Goal: Task Accomplishment & Management: Manage account settings

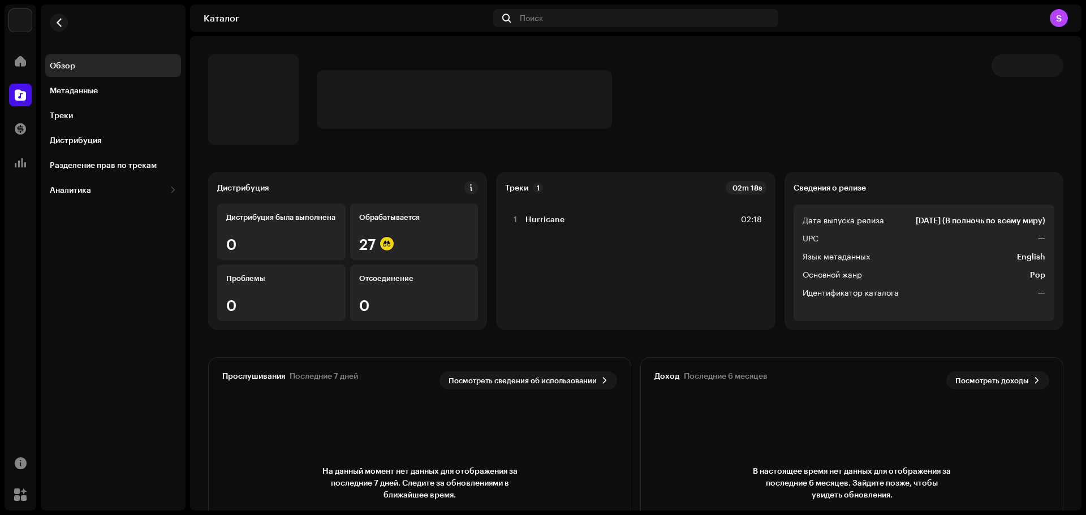
click at [1065, 14] on div "S" at bounding box center [1059, 18] width 18 height 18
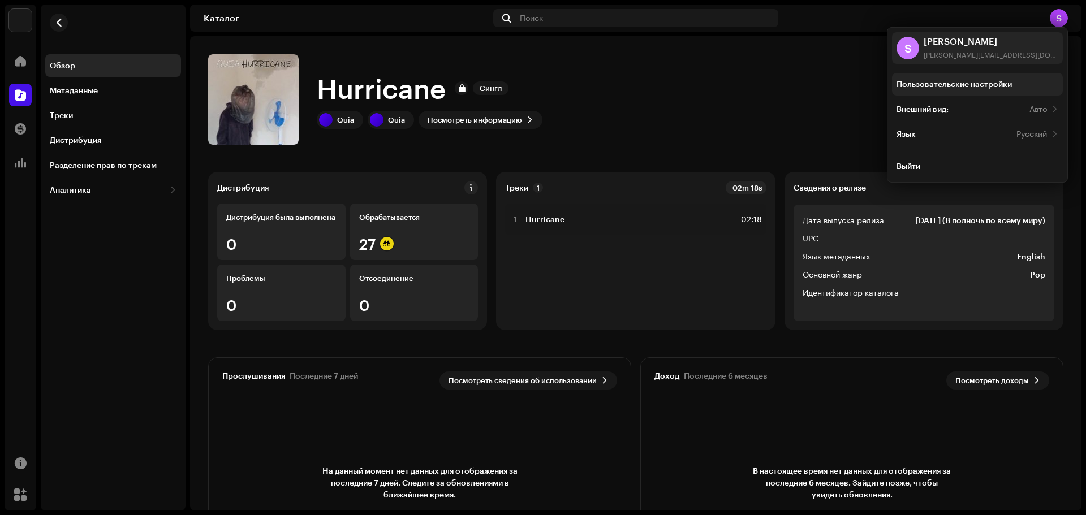
click at [942, 81] on div "Пользовательские настройки" at bounding box center [954, 84] width 115 height 9
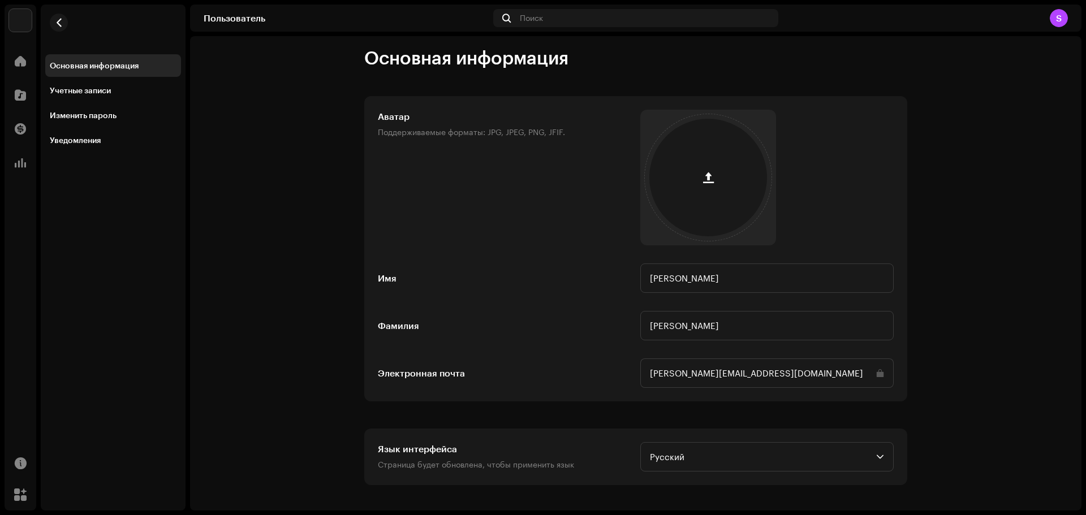
scroll to position [10, 0]
click at [26, 473] on div at bounding box center [20, 463] width 23 height 23
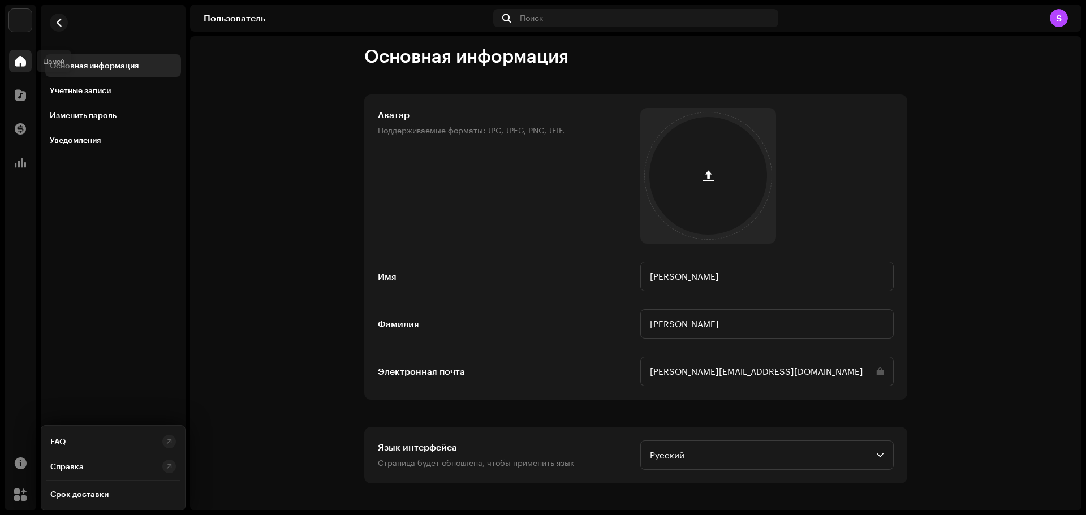
click at [18, 66] on span at bounding box center [20, 61] width 11 height 9
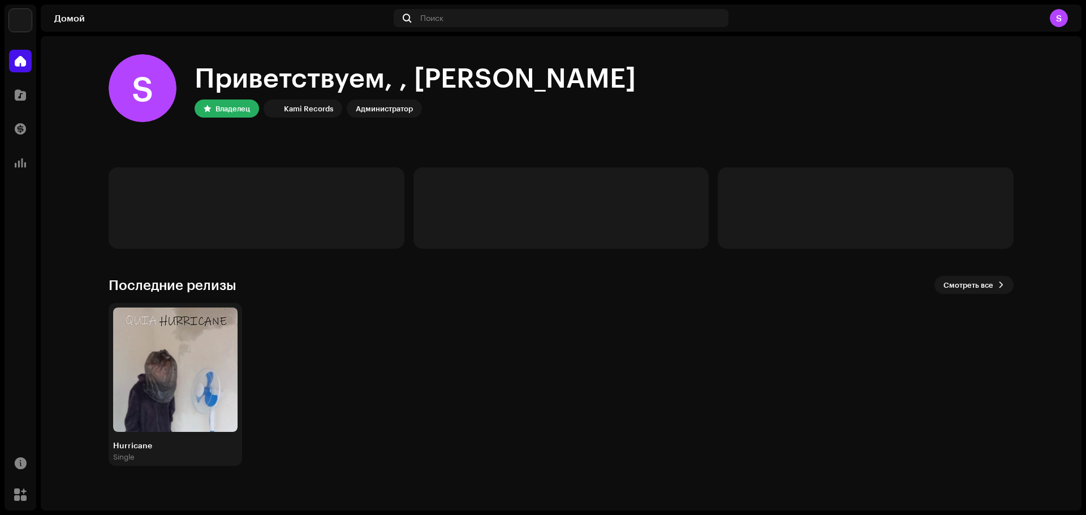
click at [1063, 15] on div "S" at bounding box center [1059, 18] width 18 height 18
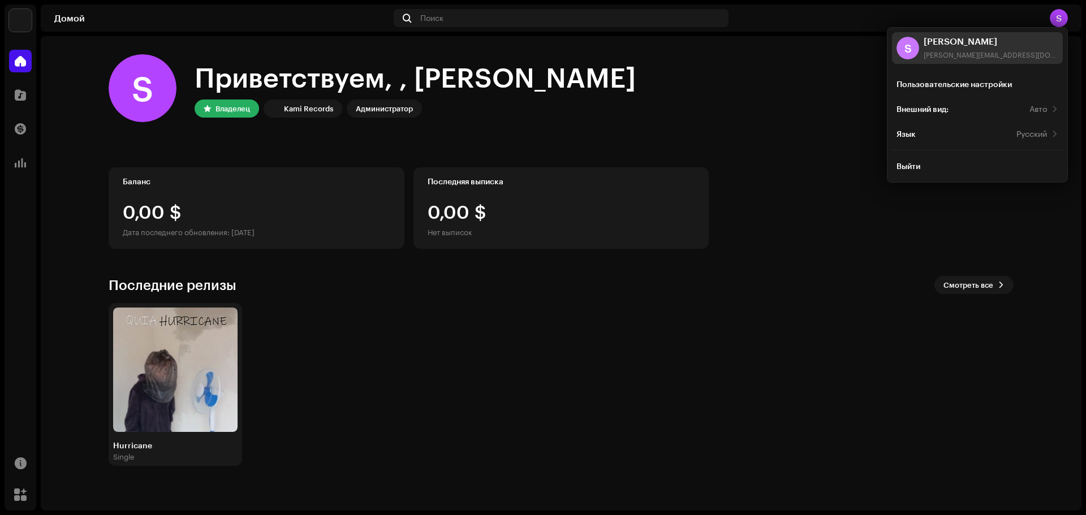
click at [991, 57] on div "[PERSON_NAME][EMAIL_ADDRESS][DOMAIN_NAME]" at bounding box center [991, 54] width 135 height 9
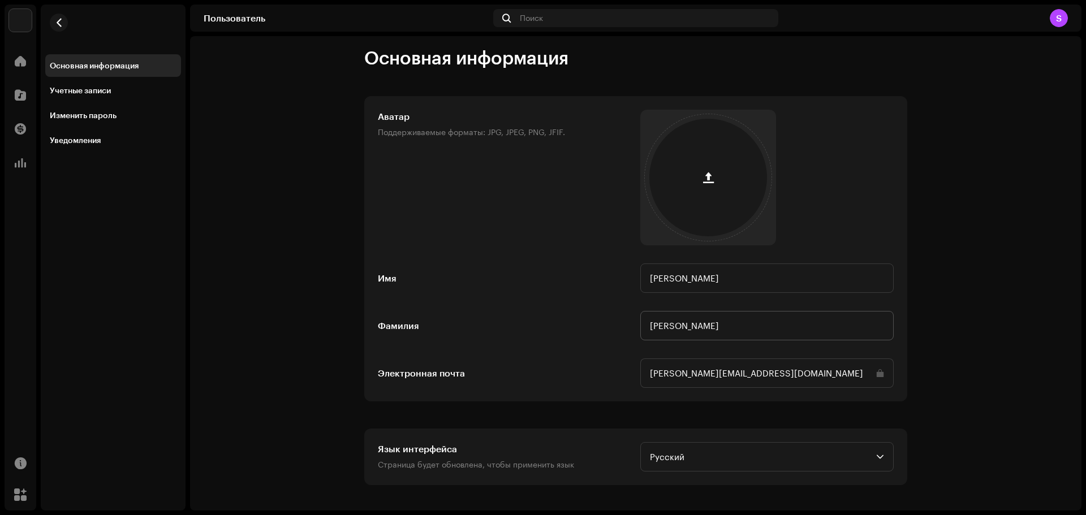
scroll to position [10, 0]
click at [824, 370] on input "[PERSON_NAME][EMAIL_ADDRESS][DOMAIN_NAME]" at bounding box center [766, 371] width 253 height 29
drag, startPoint x: 732, startPoint y: 367, endPoint x: 697, endPoint y: 371, distance: 35.2
click at [697, 371] on input "[PERSON_NAME][EMAIL_ADDRESS][DOMAIN_NAME]" at bounding box center [766, 371] width 253 height 29
click at [580, 375] on h5 "Электронная почта" at bounding box center [504, 372] width 253 height 14
